Goal: Information Seeking & Learning: Learn about a topic

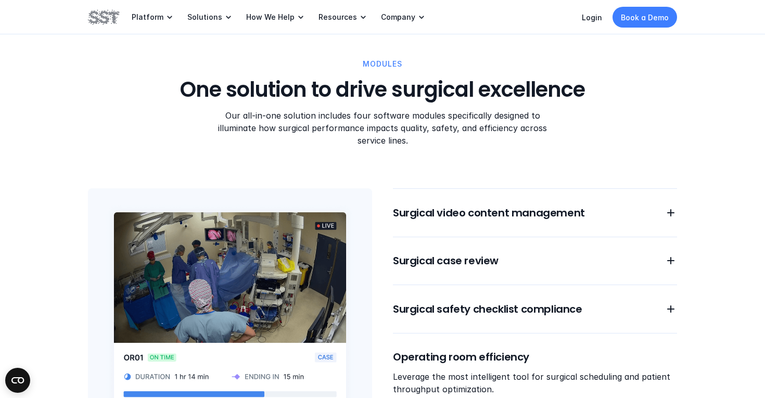
scroll to position [783, 0]
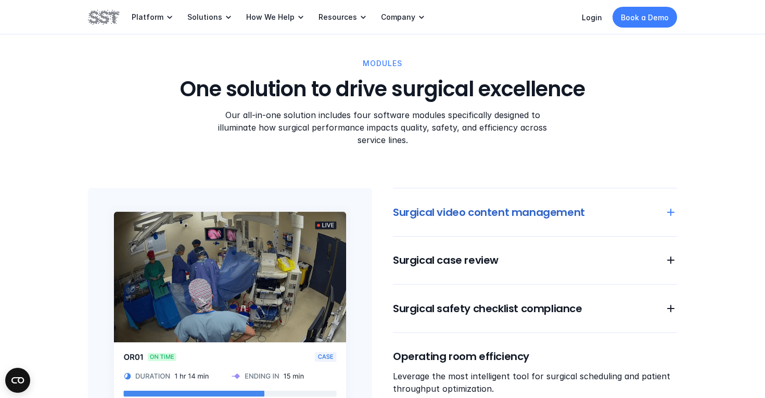
click at [664, 206] on div "Surgical video content management" at bounding box center [535, 212] width 284 height 15
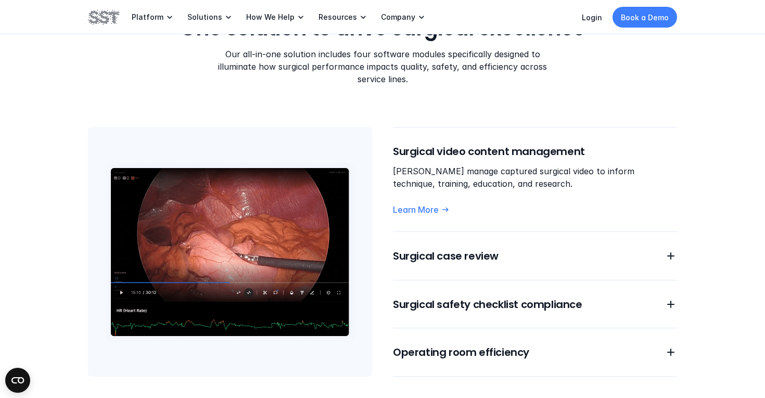
scroll to position [845, 0]
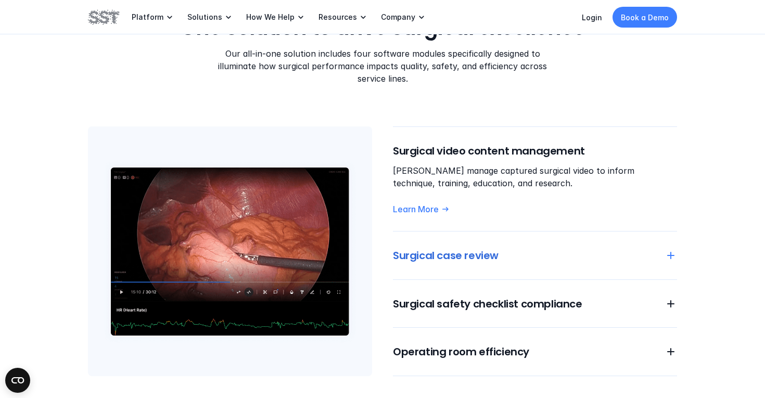
click at [663, 248] on div "Surgical case review" at bounding box center [535, 255] width 284 height 15
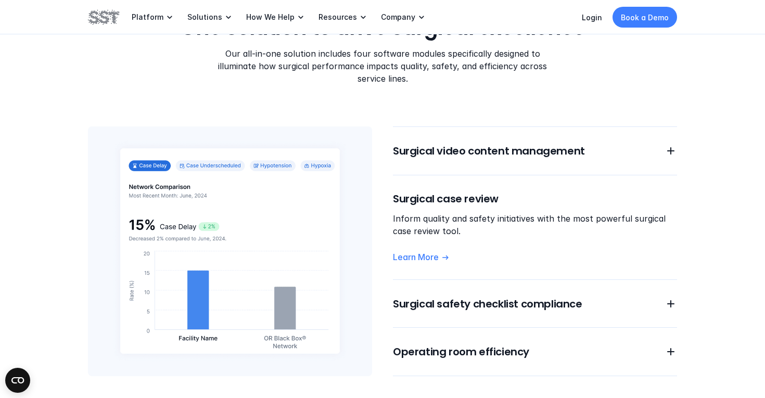
click at [655, 280] on div "Surgical video content management Surgical case review Inform quality and safet…" at bounding box center [535, 251] width 284 height 250
click at [661, 297] on div "Surgical safety checklist compliance" at bounding box center [535, 304] width 284 height 15
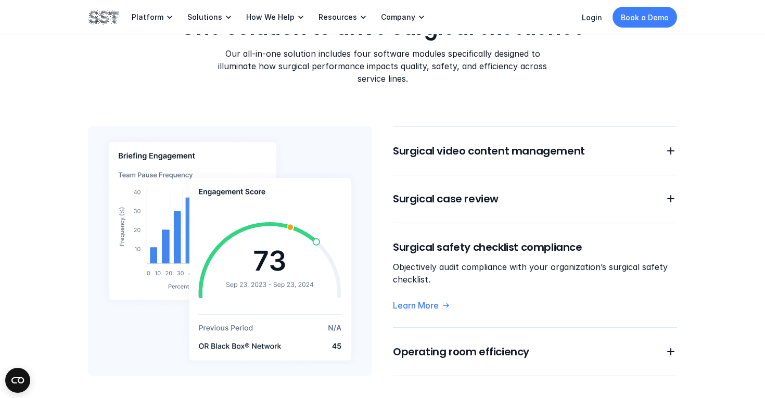
click at [664, 329] on div "Surgical video content management Surgical case review Surgical safety checklis…" at bounding box center [535, 251] width 284 height 250
click at [675, 346] on icon at bounding box center [671, 352] width 12 height 12
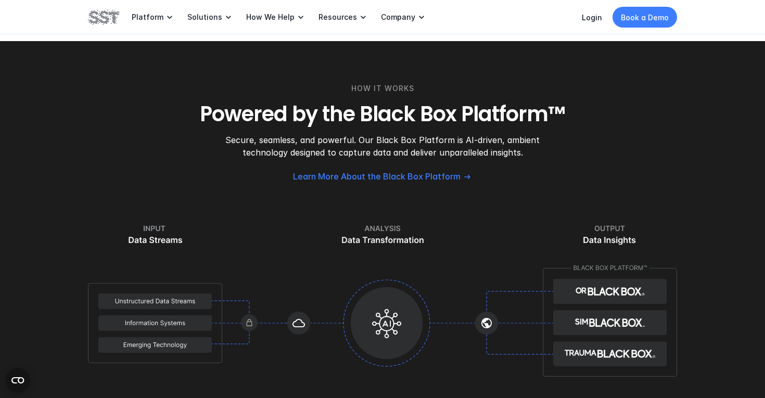
scroll to position [1233, 0]
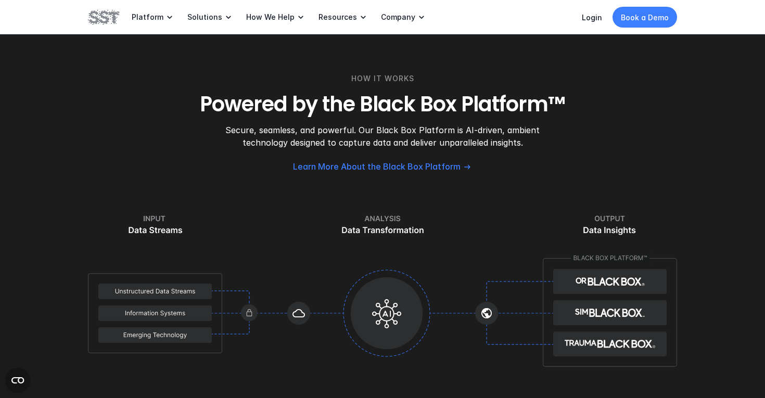
click at [485, 304] on img at bounding box center [382, 295] width 589 height 163
click at [285, 300] on img at bounding box center [382, 295] width 589 height 163
click at [243, 293] on img at bounding box center [382, 295] width 589 height 163
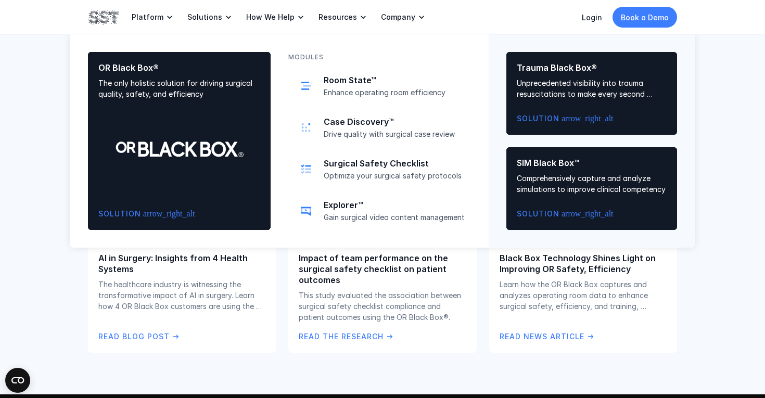
scroll to position [1469, 0]
